Goal: Task Accomplishment & Management: Complete application form

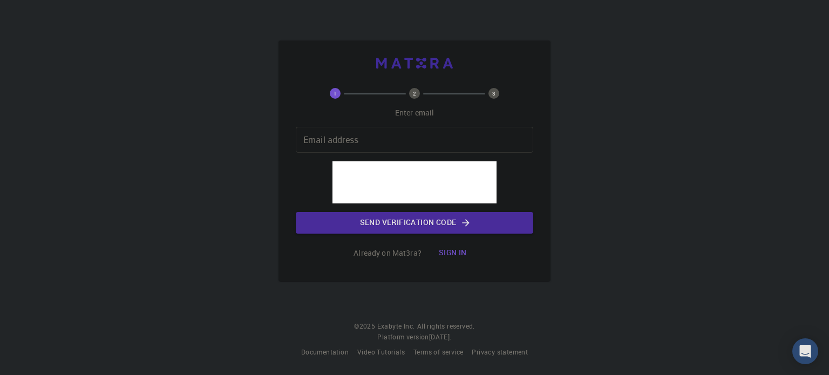
click at [399, 133] on input "Email address" at bounding box center [415, 140] width 238 height 26
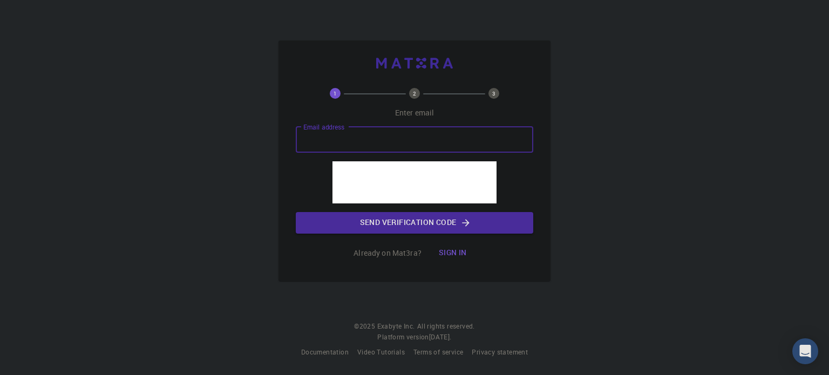
type input "[EMAIL_ADDRESS][DOMAIN_NAME]"
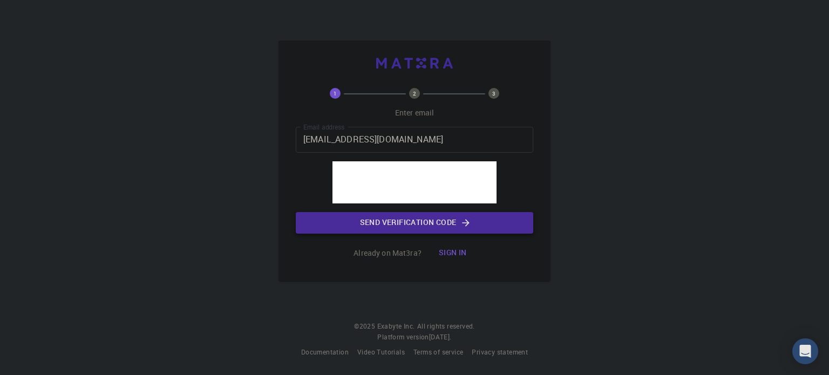
click at [437, 222] on button "Send verification code" at bounding box center [415, 223] width 238 height 22
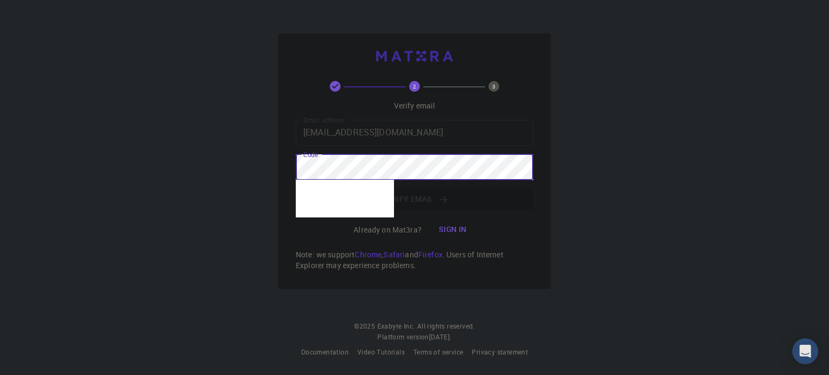
click at [625, 180] on div "2 3 Verify email Email address [EMAIL_ADDRESS][DOMAIN_NAME] Email address Code …" at bounding box center [414, 187] width 829 height 375
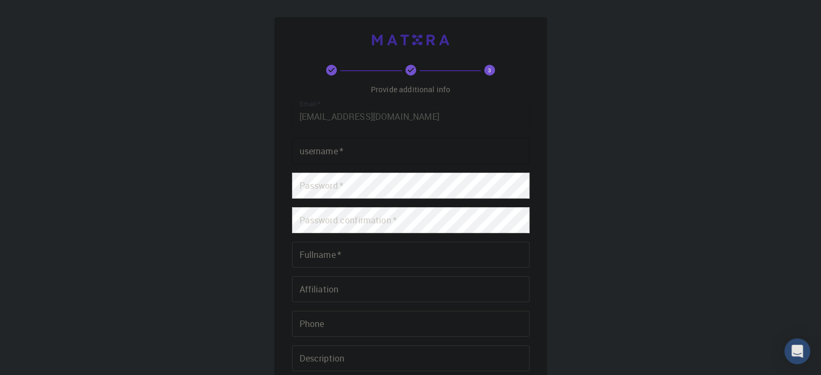
click at [404, 147] on input "username   *" at bounding box center [411, 151] width 238 height 26
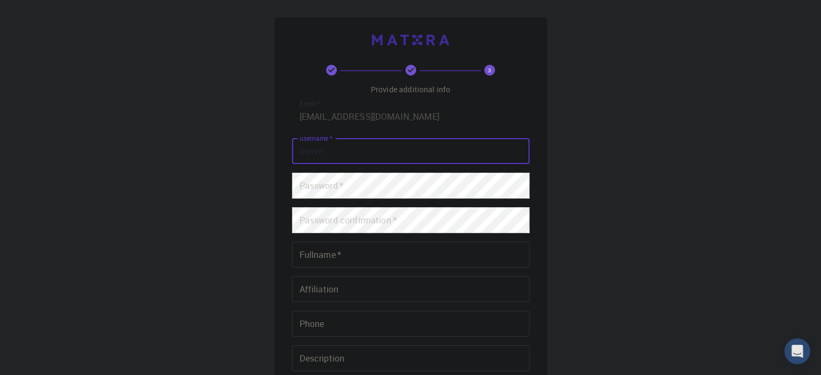
type input "merve"
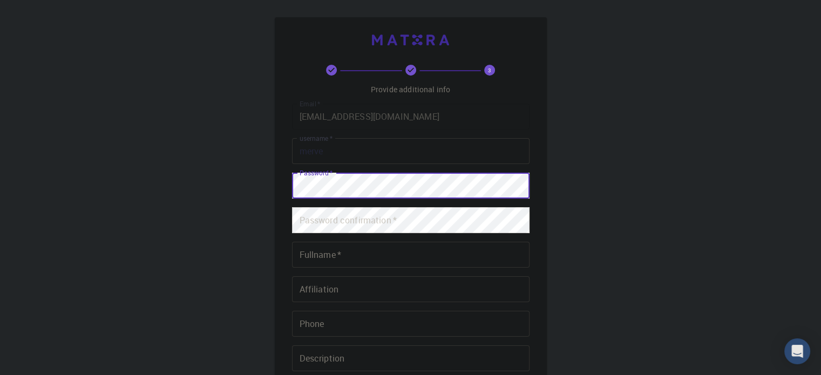
click at [730, 184] on div "3 Provide additional info Email   * [EMAIL_ADDRESS][DOMAIN_NAME] Email   * user…" at bounding box center [410, 275] width 821 height 550
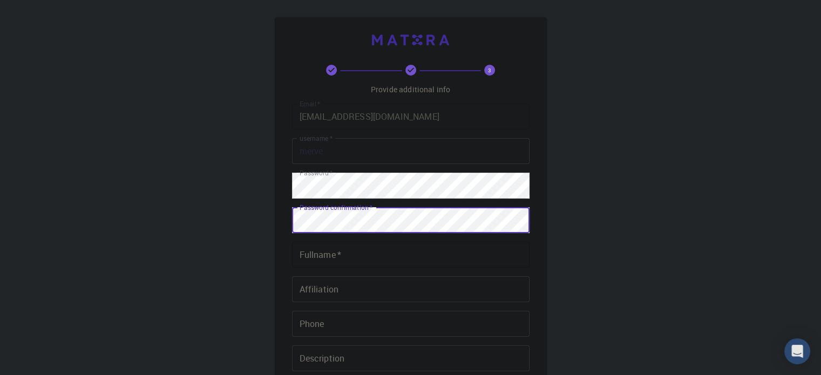
click at [346, 261] on input "Fullname   *" at bounding box center [411, 255] width 238 height 26
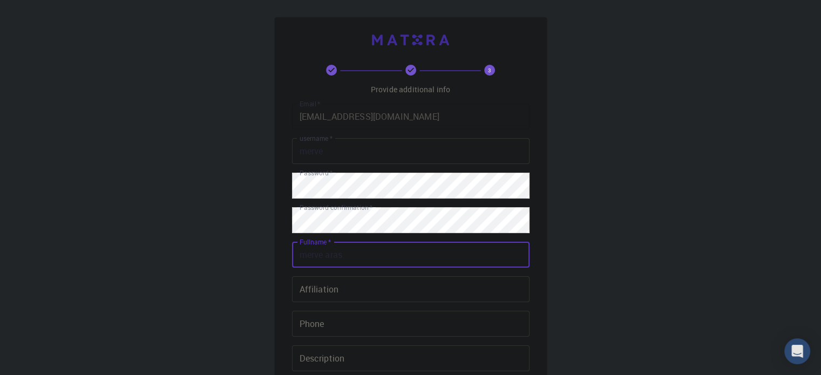
type input "merve aras"
click at [243, 264] on div "3 Provide additional info Email   * [EMAIL_ADDRESS][DOMAIN_NAME] Email   * user…" at bounding box center [410, 275] width 821 height 550
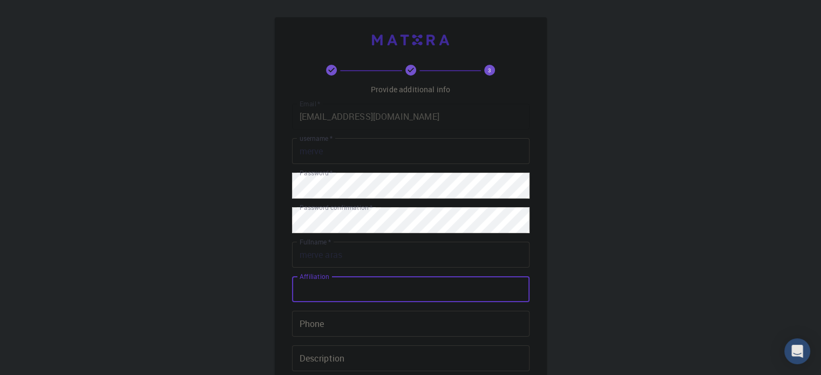
click at [393, 293] on input "Affiliation" at bounding box center [411, 289] width 238 height 26
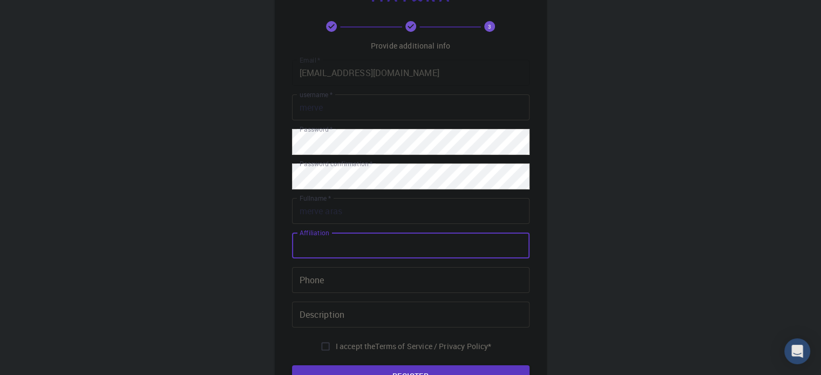
scroll to position [174, 0]
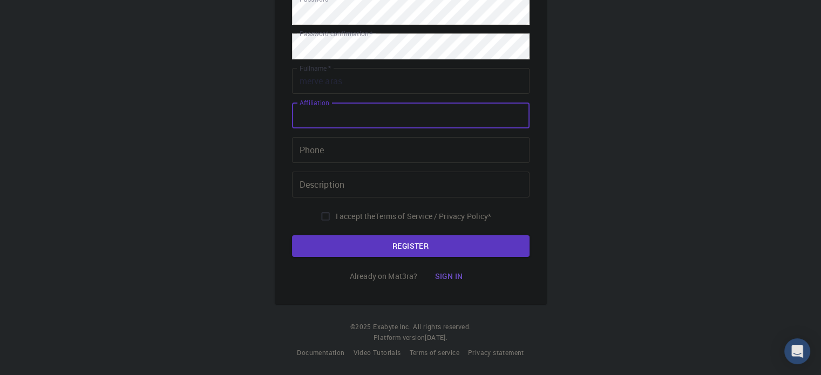
click at [325, 218] on input "I accept the Terms of Service / Privacy Policy *" at bounding box center [325, 216] width 21 height 21
checkbox input "true"
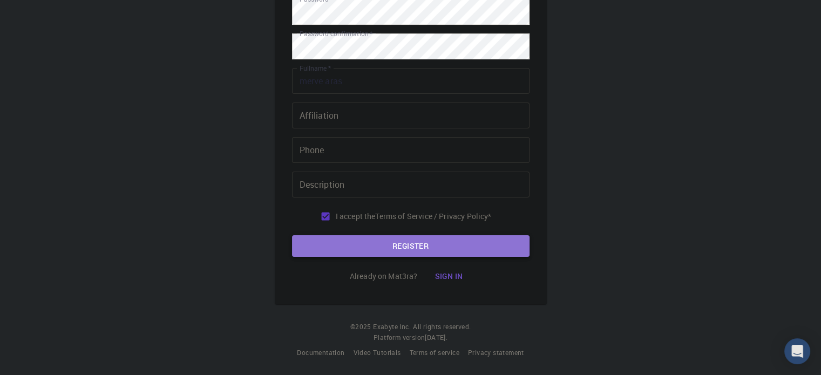
click at [366, 238] on button "REGISTER" at bounding box center [411, 246] width 238 height 22
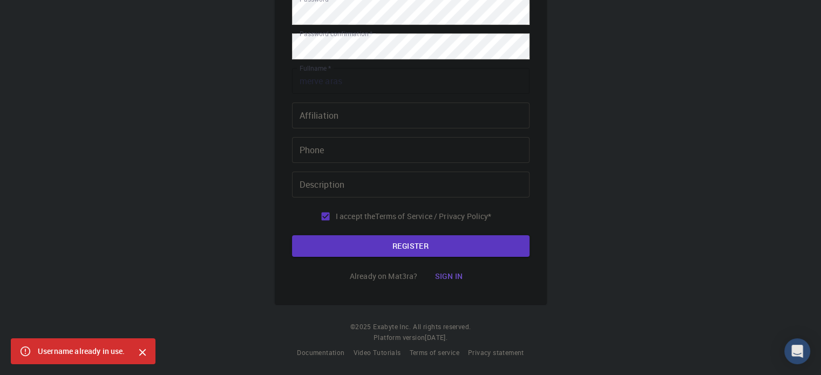
click at [360, 77] on input "merve aras" at bounding box center [411, 81] width 238 height 26
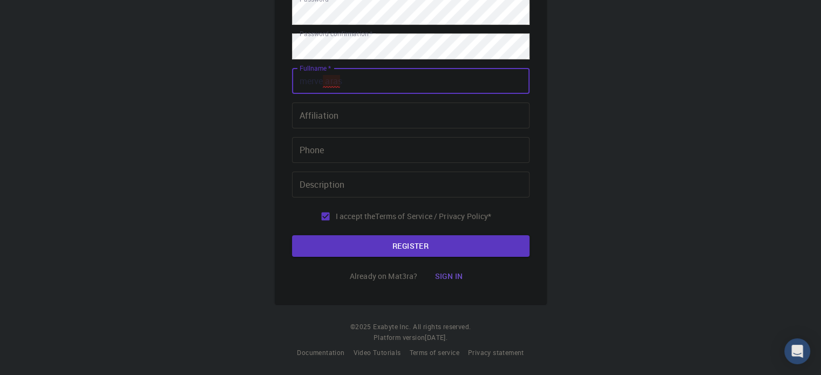
scroll to position [0, 0]
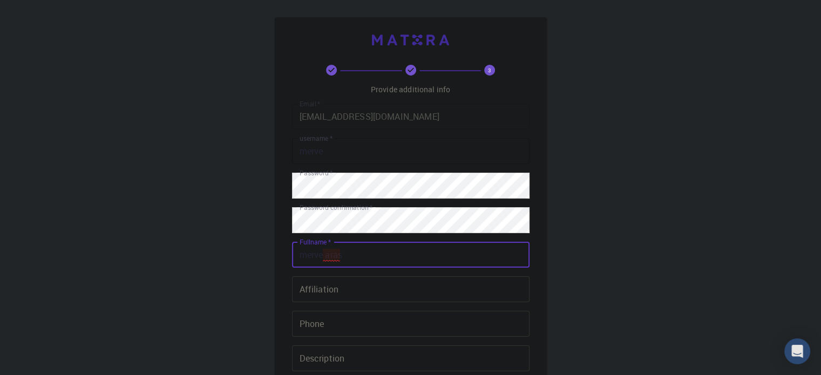
click at [348, 157] on input "merve" at bounding box center [411, 151] width 238 height 26
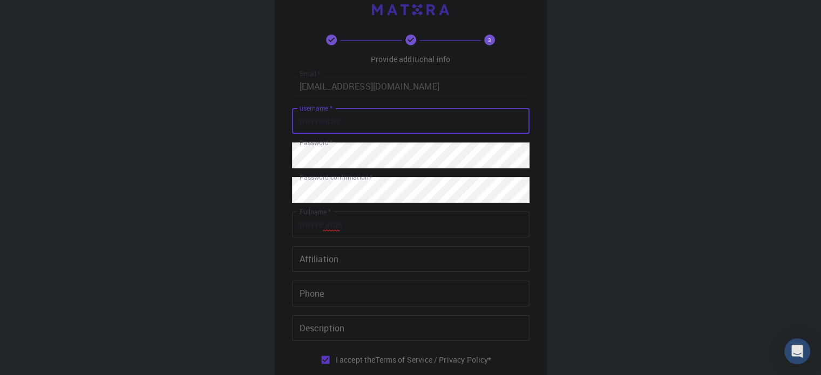
scroll to position [174, 0]
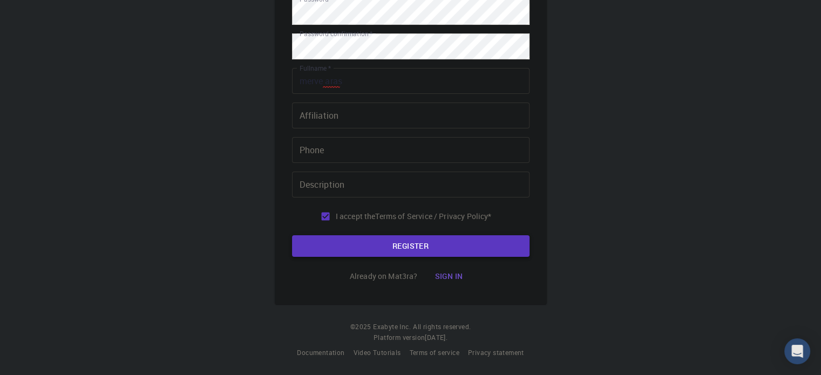
type input "mervearas"
click at [474, 246] on button "REGISTER" at bounding box center [411, 246] width 238 height 22
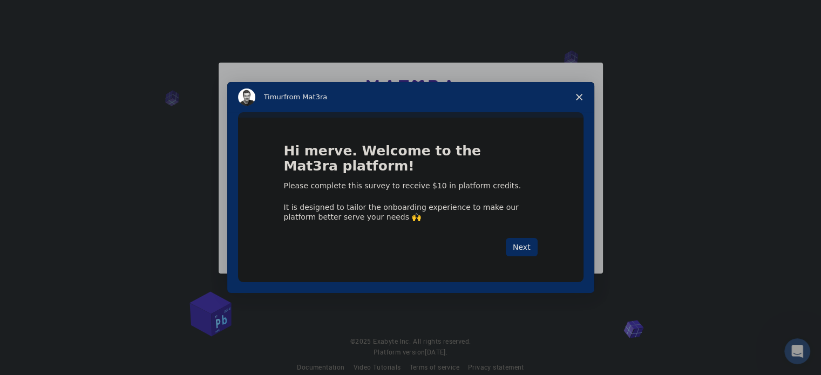
click at [576, 90] on span "Close survey" at bounding box center [579, 97] width 30 height 30
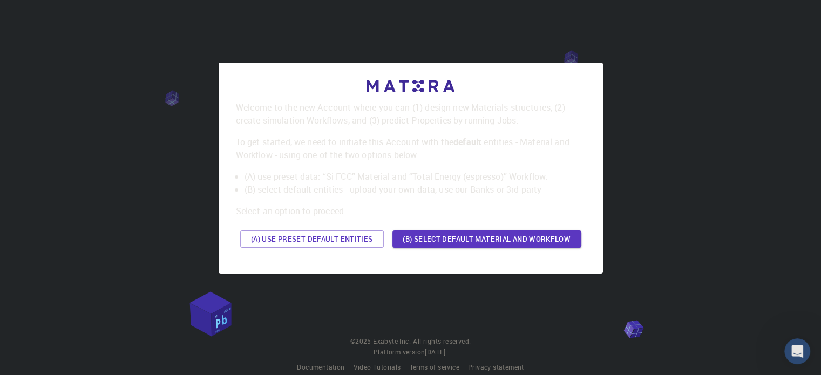
scroll to position [15, 0]
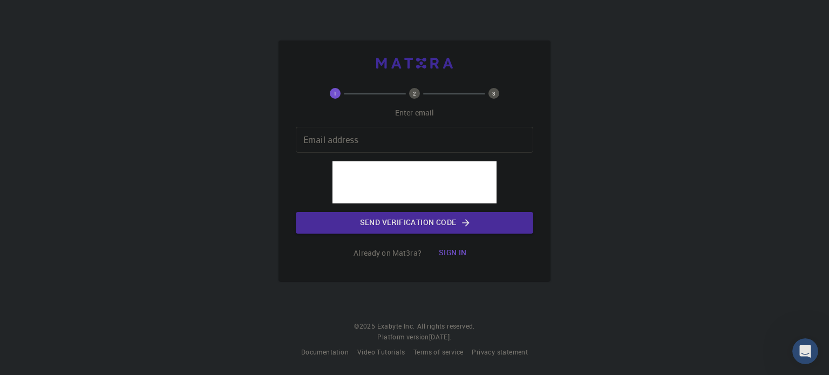
click at [400, 60] on img at bounding box center [414, 63] width 77 height 11
